Goal: Task Accomplishment & Management: Use online tool/utility

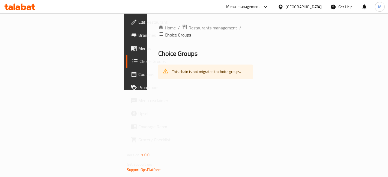
click at [264, 90] on div "Home / Restaurants management / Choice Groups Choice Groups This chain is not m…" at bounding box center [205, 51] width 116 height 77
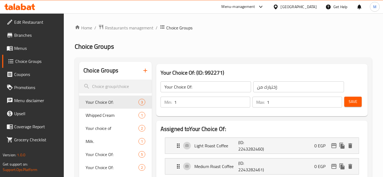
click at [20, 38] on span "Branches" at bounding box center [37, 35] width 46 height 7
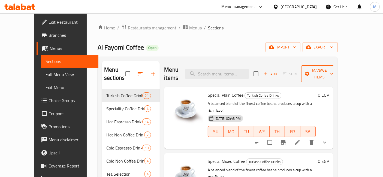
click at [334, 72] on span "Manage items" at bounding box center [320, 74] width 28 height 14
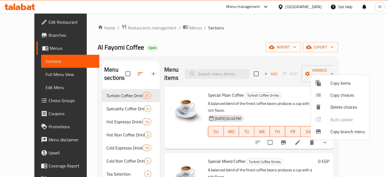
click at [339, 133] on span "Copy branch menu" at bounding box center [347, 131] width 35 height 7
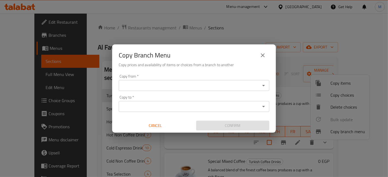
click at [185, 81] on div "Copy from *" at bounding box center [194, 85] width 151 height 11
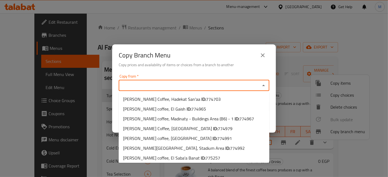
click at [185, 82] on input "Copy from   *" at bounding box center [189, 86] width 138 height 8
click at [217, 137] on span "774991" at bounding box center [224, 138] width 15 height 8
type input "[PERSON_NAME] coffee, [GEOGRAPHIC_DATA]"
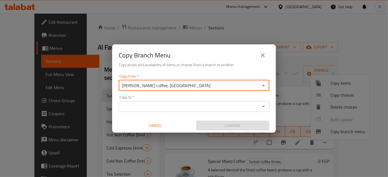
click at [175, 106] on input "Copy to   *" at bounding box center [189, 107] width 138 height 8
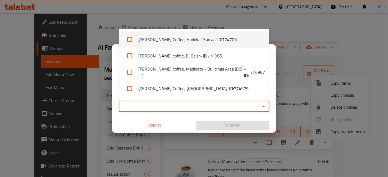
click at [150, 45] on li "[PERSON_NAME] Coffee, Hadekat San'aa - ID: 774703" at bounding box center [194, 39] width 151 height 16
checkbox input "true"
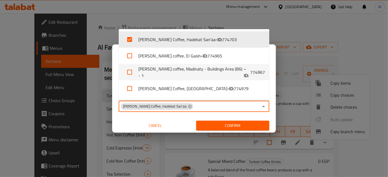
drag, startPoint x: 135, startPoint y: 74, endPoint x: 136, endPoint y: 63, distance: 11.5
click at [135, 74] on input "checkbox" at bounding box center [129, 72] width 13 height 13
checkbox input "true"
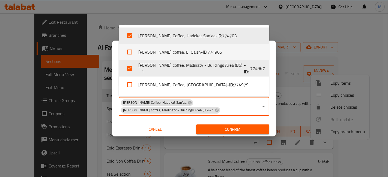
click at [137, 53] on li "[PERSON_NAME] coffee, El Gaish - ID: 774965" at bounding box center [194, 52] width 151 height 16
checkbox input "true"
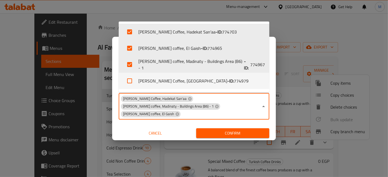
click at [147, 80] on li "[PERSON_NAME] Coffee, [GEOGRAPHIC_DATA] - ID: 774979" at bounding box center [194, 81] width 151 height 16
checkbox input "true"
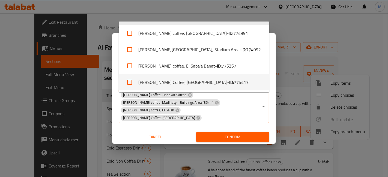
drag, startPoint x: 154, startPoint y: 84, endPoint x: 154, endPoint y: 81, distance: 3.0
click at [155, 84] on li "[PERSON_NAME] Coffee, [GEOGRAPHIC_DATA] - ID: 775417" at bounding box center [194, 82] width 151 height 16
checkbox input "true"
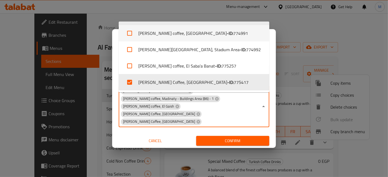
click at [154, 34] on li "[PERSON_NAME] coffee, [GEOGRAPHIC_DATA] - ID: 774991" at bounding box center [194, 33] width 151 height 16
checkbox input "true"
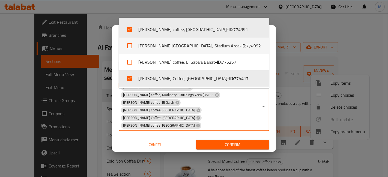
click at [152, 46] on li "[PERSON_NAME][GEOGRAPHIC_DATA], Stadium Area - ID: 774992" at bounding box center [194, 46] width 151 height 16
checkbox input "true"
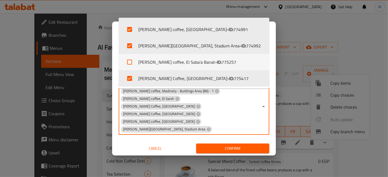
click at [154, 54] on li "[PERSON_NAME] coffee, [GEOGRAPHIC_DATA] Banat - ID: 775257" at bounding box center [194, 62] width 151 height 16
checkbox input "true"
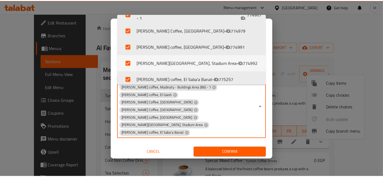
scroll to position [64, 0]
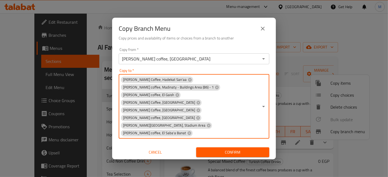
click at [248, 130] on input "Copy to   *" at bounding box center [225, 134] width 65 height 8
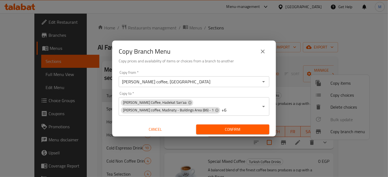
click at [246, 137] on div "Copy Branch Menu Copy prices and availability of items or choices from a branch…" at bounding box center [194, 88] width 388 height 177
click at [262, 132] on span "Confirm" at bounding box center [232, 129] width 64 height 7
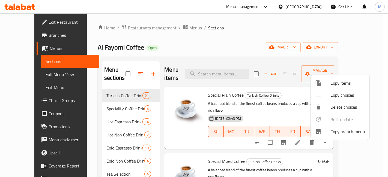
click at [231, 46] on div at bounding box center [194, 88] width 388 height 177
